Goal: Navigation & Orientation: Find specific page/section

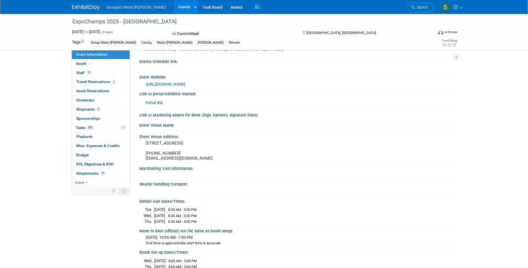
scroll to position [56, 0]
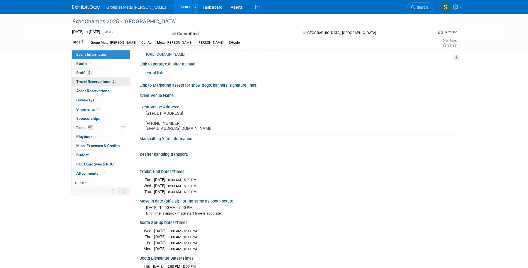
click at [104, 81] on span "Travel Reservations 2" at bounding box center [95, 81] width 39 height 4
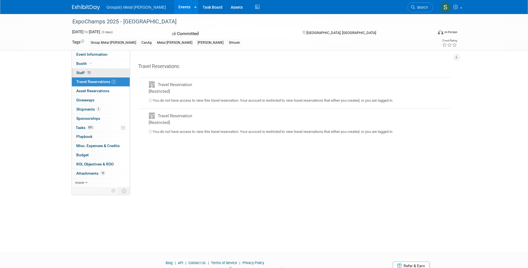
click at [86, 74] on span "Staff 13" at bounding box center [83, 72] width 15 height 4
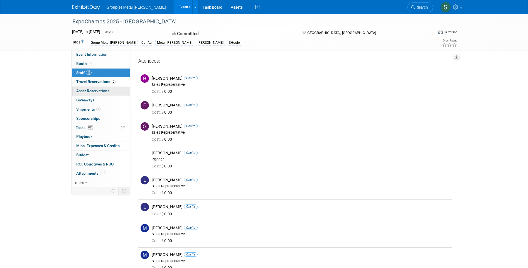
click at [95, 92] on span "Asset Reservations 0" at bounding box center [92, 90] width 33 height 4
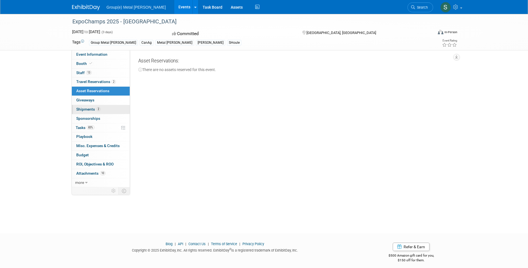
click at [96, 106] on link "2 Shipments 2" at bounding box center [101, 109] width 58 height 9
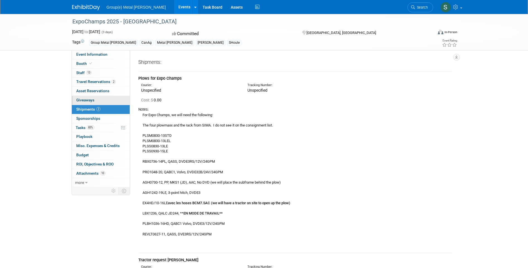
click at [91, 101] on span "Giveaways 0" at bounding box center [85, 100] width 18 height 4
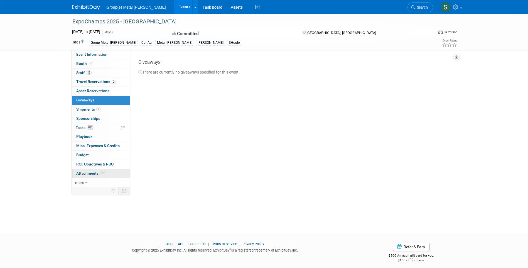
click at [97, 173] on span "Attachments 10" at bounding box center [90, 173] width 29 height 4
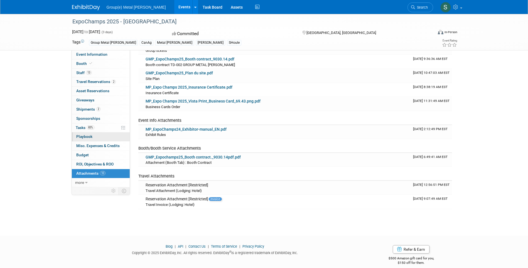
scroll to position [62, 0]
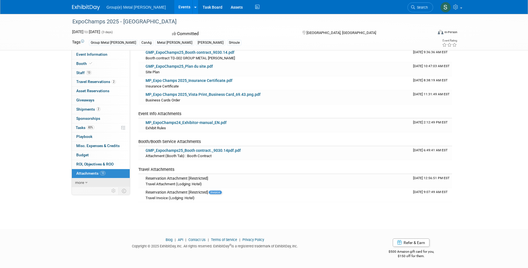
click at [87, 183] on icon at bounding box center [86, 182] width 3 height 4
click at [94, 127] on span "83%" at bounding box center [91, 127] width 8 height 4
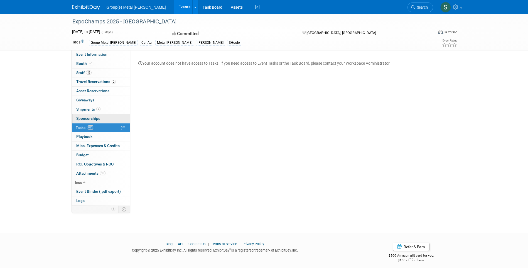
click at [95, 117] on span "Sponsorships 0" at bounding box center [88, 118] width 24 height 4
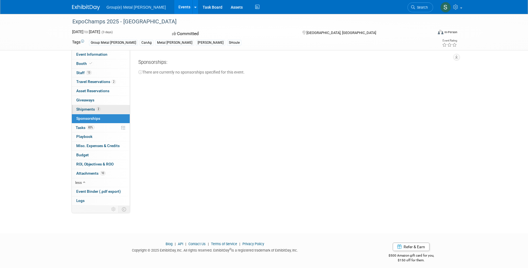
click at [95, 109] on span "Shipments 2" at bounding box center [88, 109] width 24 height 4
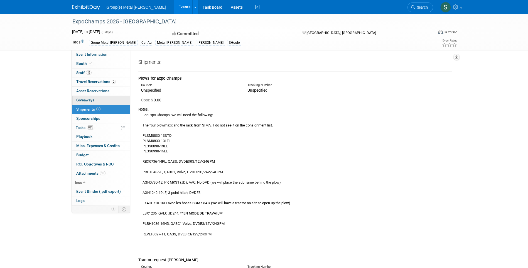
click at [91, 100] on span "Giveaways 0" at bounding box center [85, 100] width 18 height 4
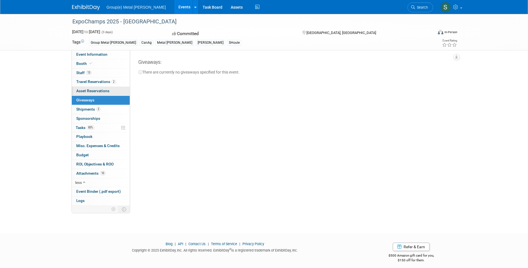
click at [93, 88] on link "0 Asset Reservations 0" at bounding box center [101, 90] width 58 height 9
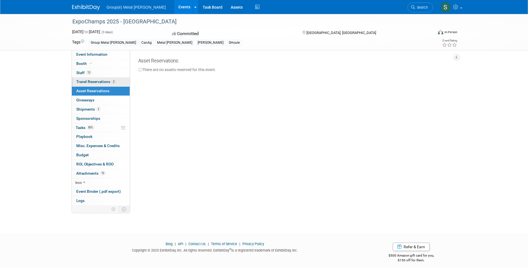
click at [94, 80] on span "Travel Reservations 2" at bounding box center [95, 81] width 39 height 4
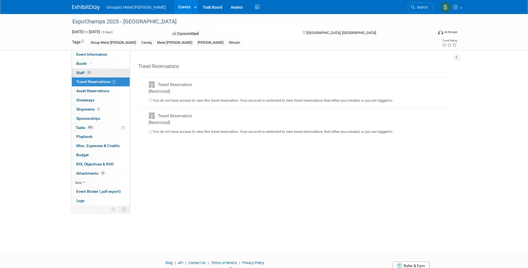
click at [90, 74] on span "13" at bounding box center [89, 72] width 6 height 4
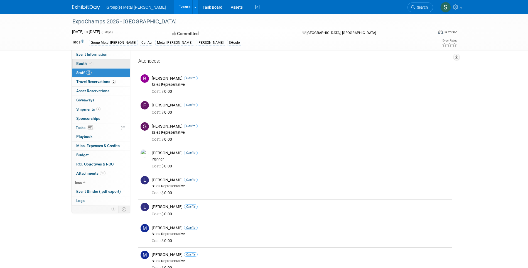
click at [89, 65] on icon at bounding box center [90, 63] width 3 height 3
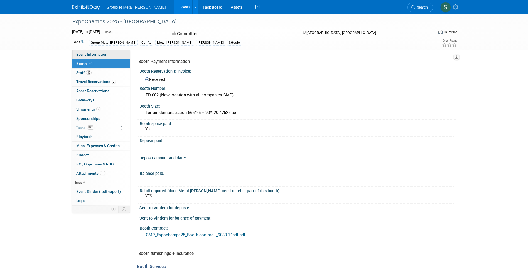
click at [91, 56] on span "Event Information" at bounding box center [91, 54] width 31 height 4
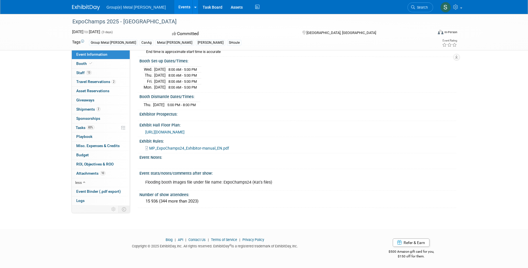
scroll to position [226, 0]
click at [198, 6] on link "Task Board" at bounding box center [212, 7] width 28 height 14
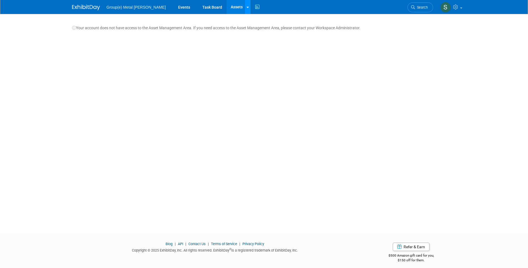
click at [246, 7] on icon at bounding box center [247, 8] width 2 height 4
click at [174, 8] on link "Events" at bounding box center [184, 7] width 20 height 14
